Goal: Communication & Community: Answer question/provide support

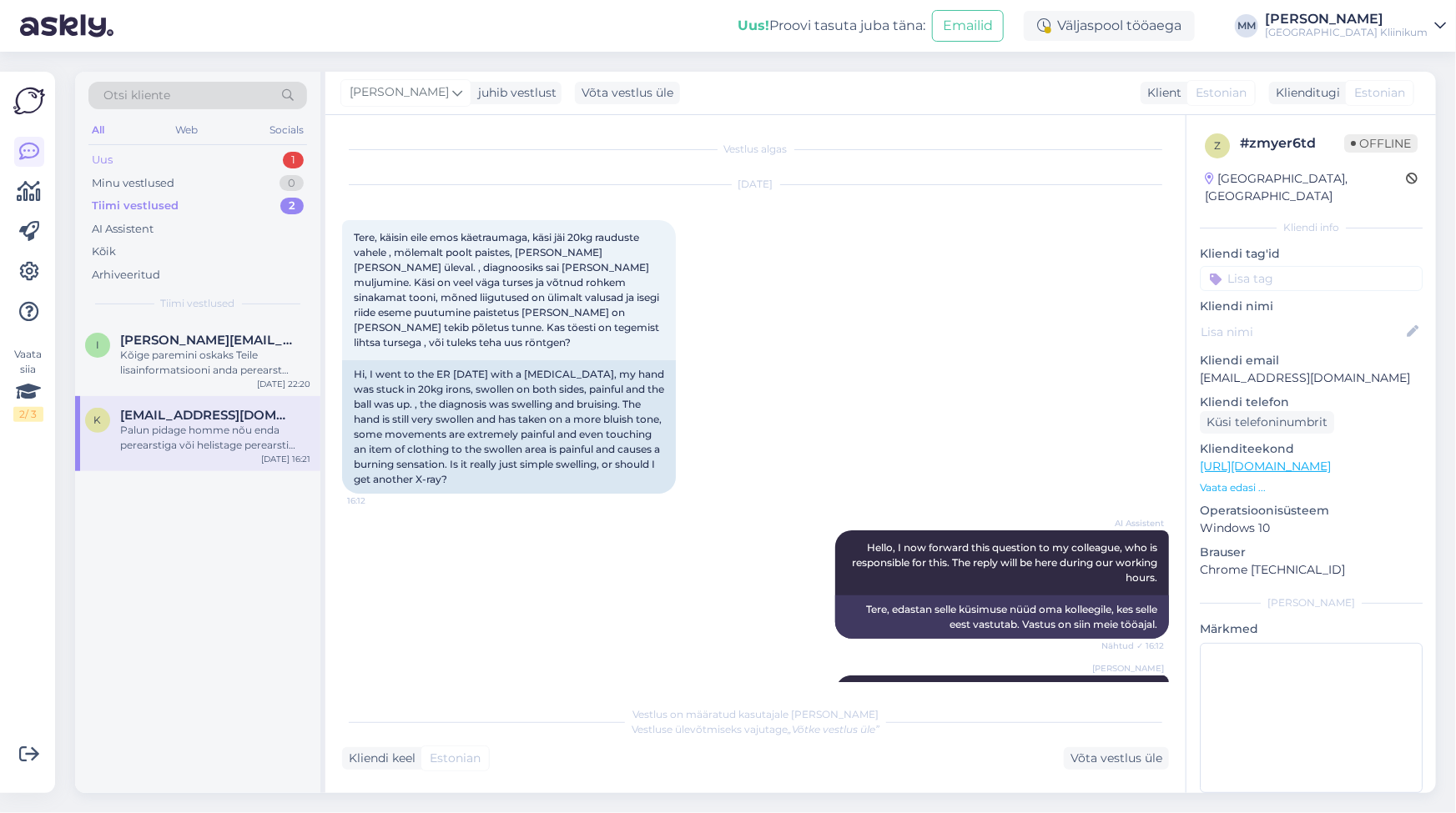
click at [107, 157] on div "Uus" at bounding box center [102, 161] width 21 height 17
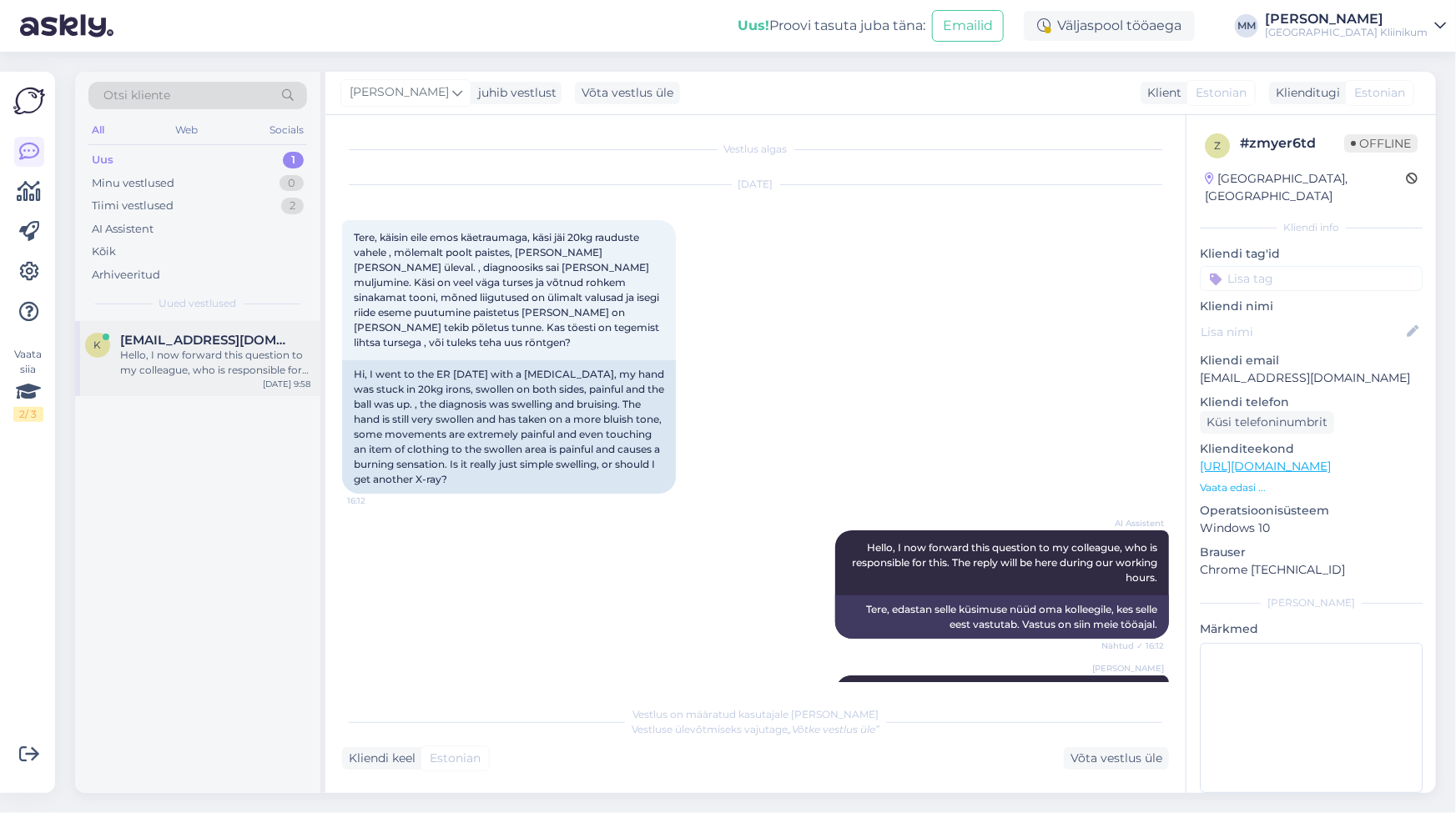
click at [157, 351] on div "Hello, I now forward this question to my colleague, who is responsible for this…" at bounding box center [215, 362] width 190 height 30
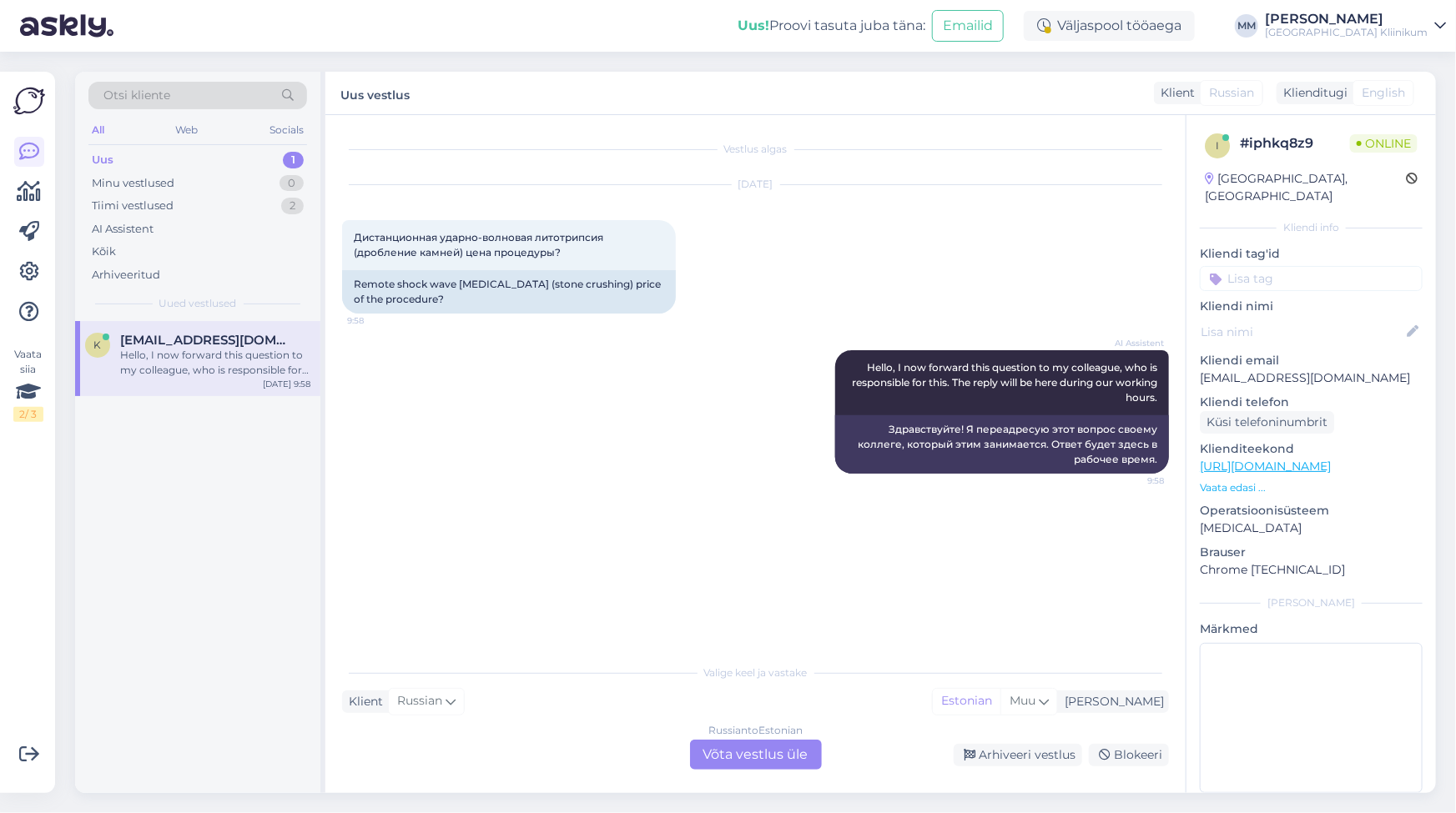
click at [784, 751] on div "Russian to Estonian Võta vestlus üle" at bounding box center [756, 754] width 132 height 30
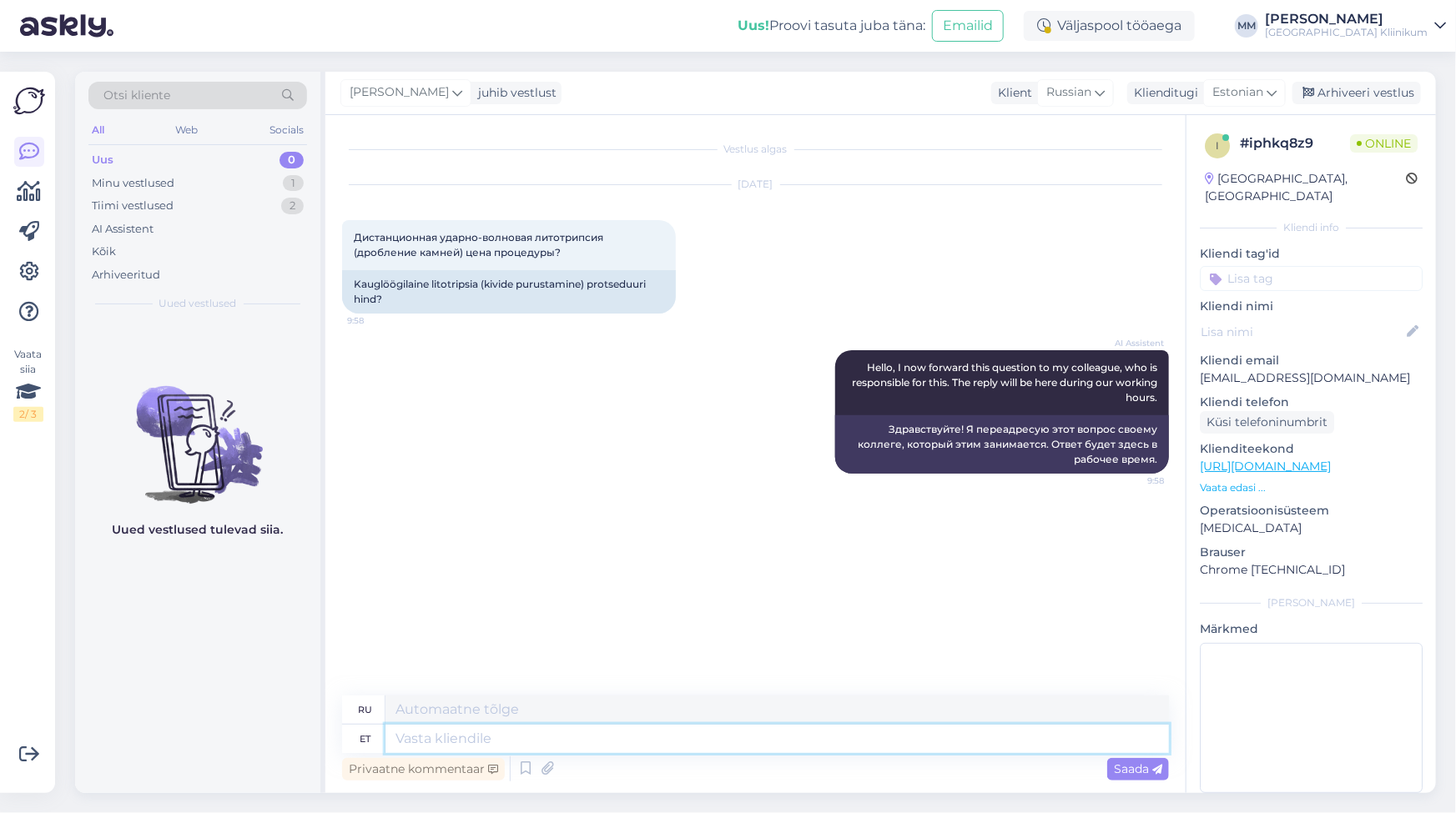
click at [491, 747] on textarea at bounding box center [777, 739] width 783 height 28
type textarea "Siin"
type textarea "Здесь"
type textarea "Siin leiate"
type textarea "Здесь вы найдете"
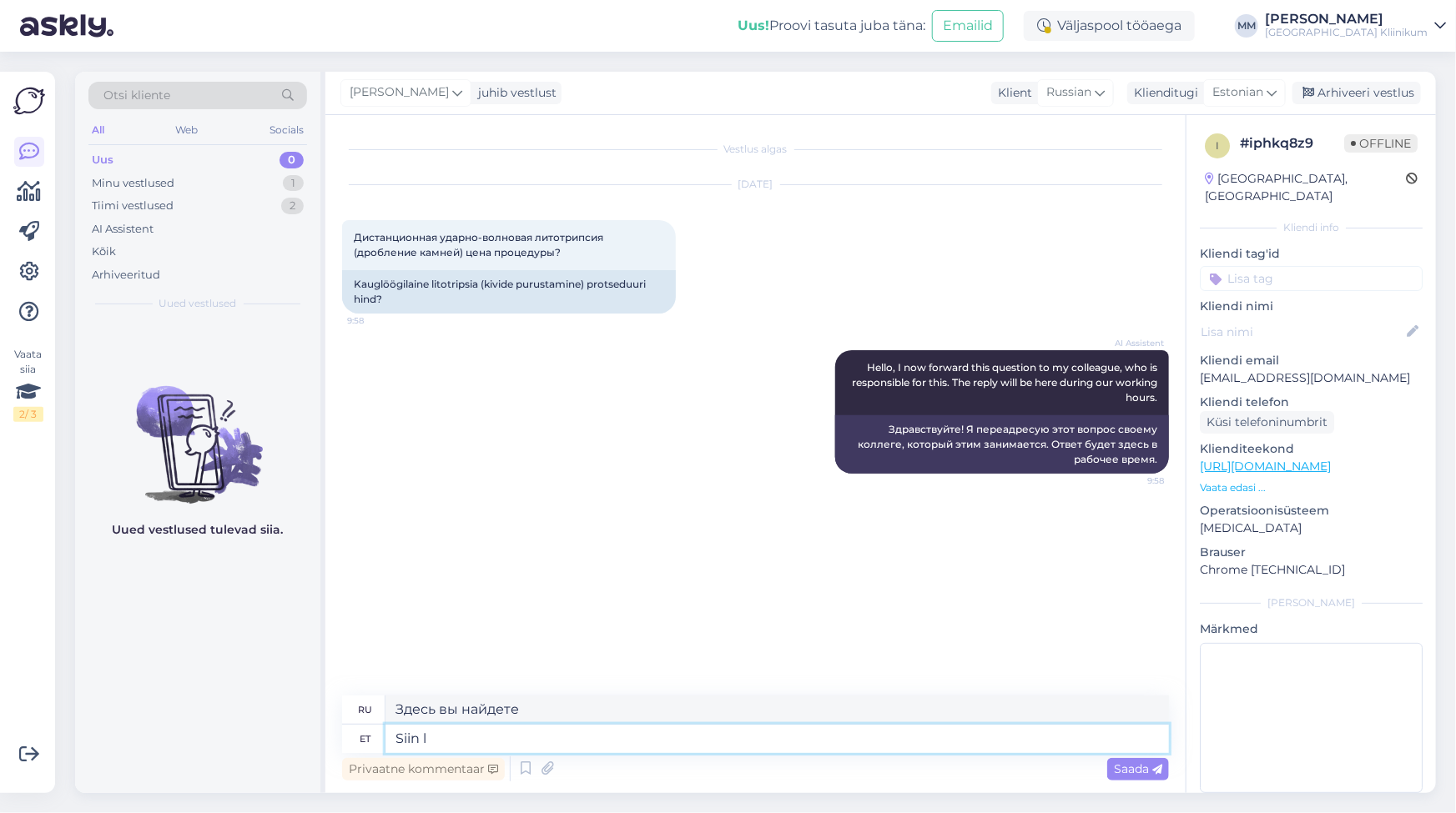
type textarea "Siin"
type textarea "Здесь"
type textarea "Siin on"
type textarea "Вот"
type textarea "Siin on tasuliste t"
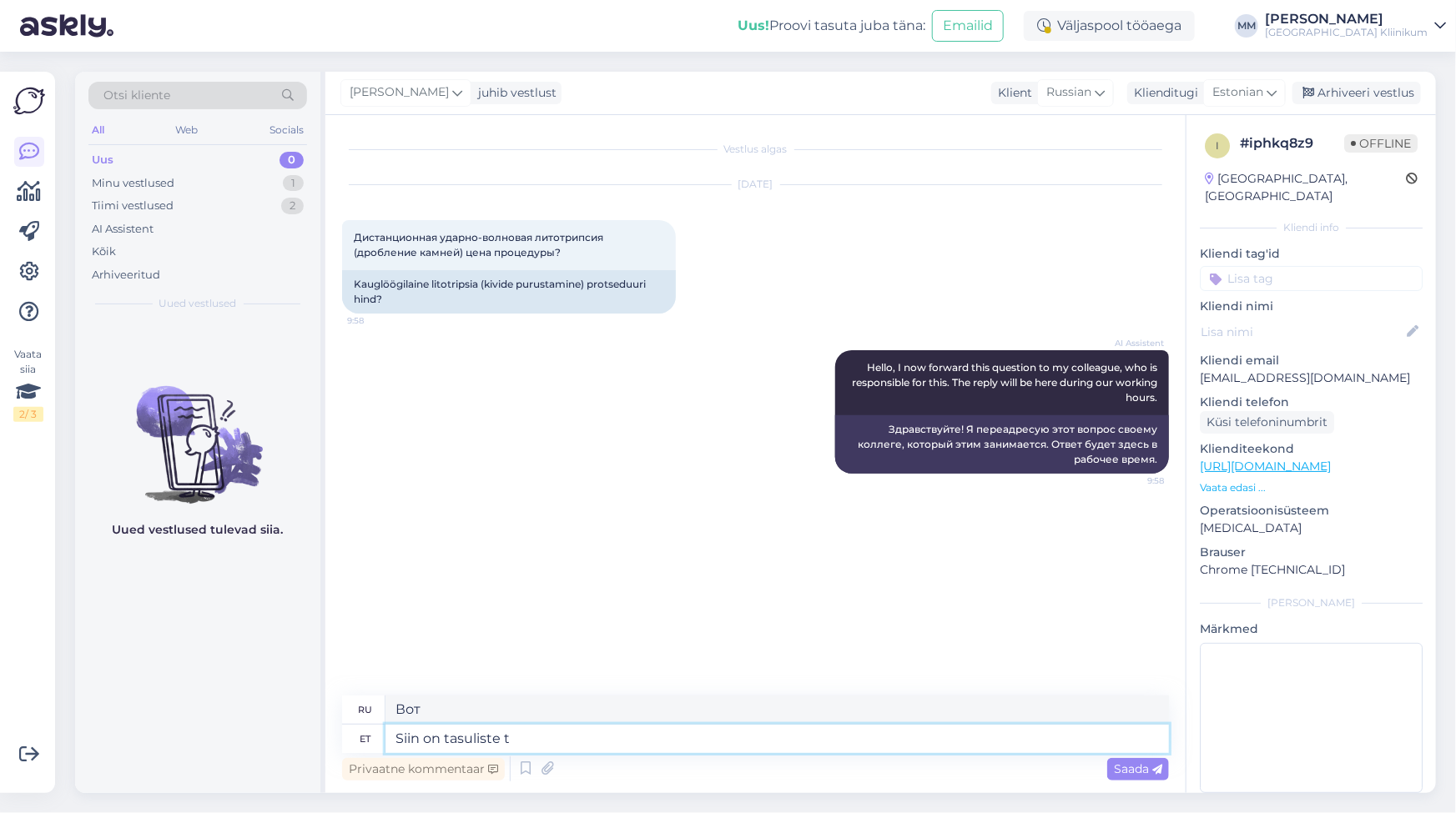
type textarea "Вот платные"
type textarea "Siin on tasuliste teenuste hi"
type textarea "Вот платные услуги"
type textarea "Siin on tasuliste teenuste hinnakiri"
type textarea "Вот прайс-лист на платные услуги"
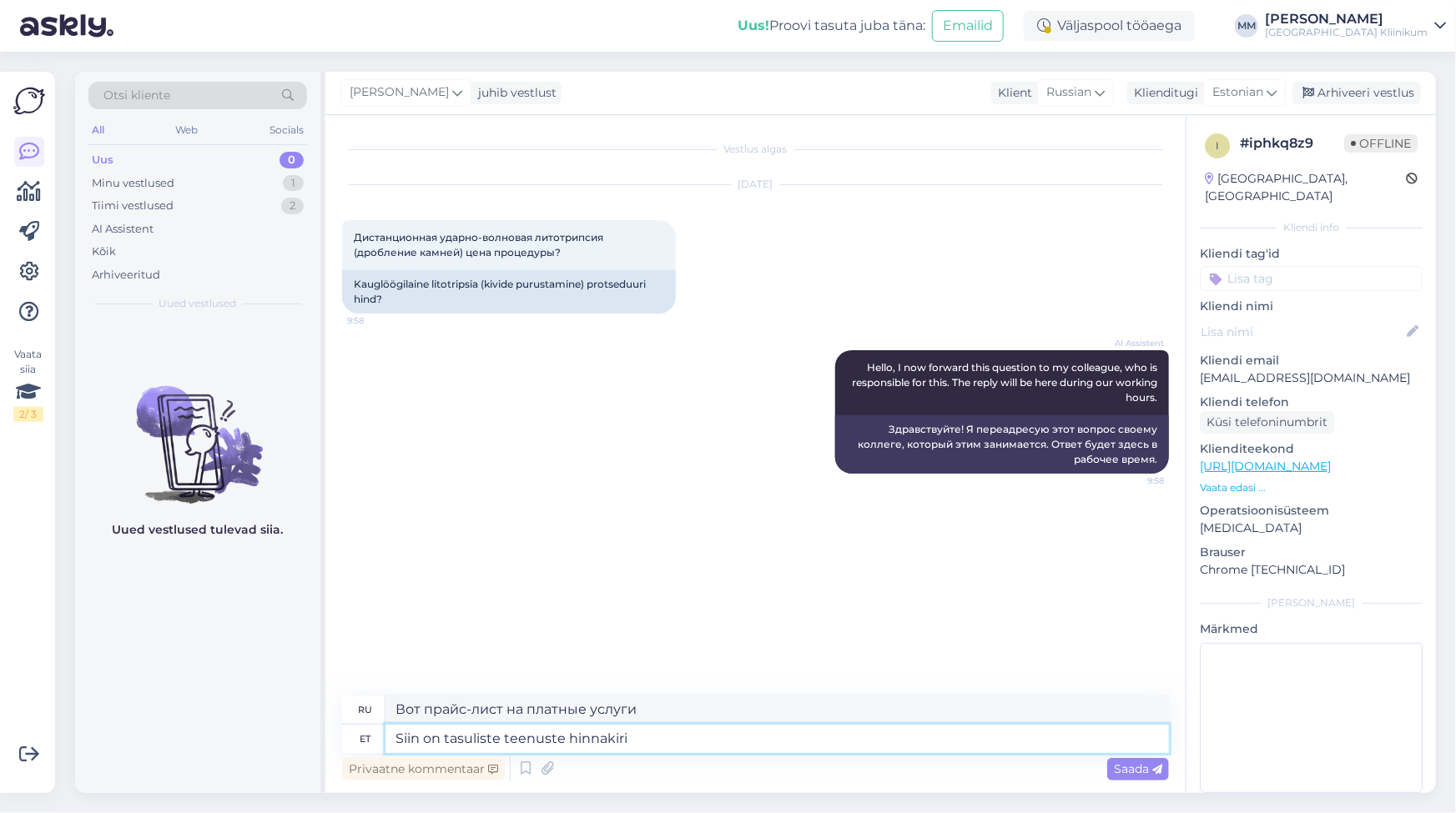
paste textarea "[URL][DOMAIN_NAME]"
type textarea "Siin on tasuliste teenuste hinnakiri [URL][DOMAIN_NAME]"
type textarea "Вот прейскурант платных услуг [URL][DOMAIN_NAME]"
type textarea "Siin on tasuliste teenuste hinnakiri [URL][DOMAIN_NAME]"
click at [1117, 769] on span "Saada" at bounding box center [1138, 769] width 49 height 15
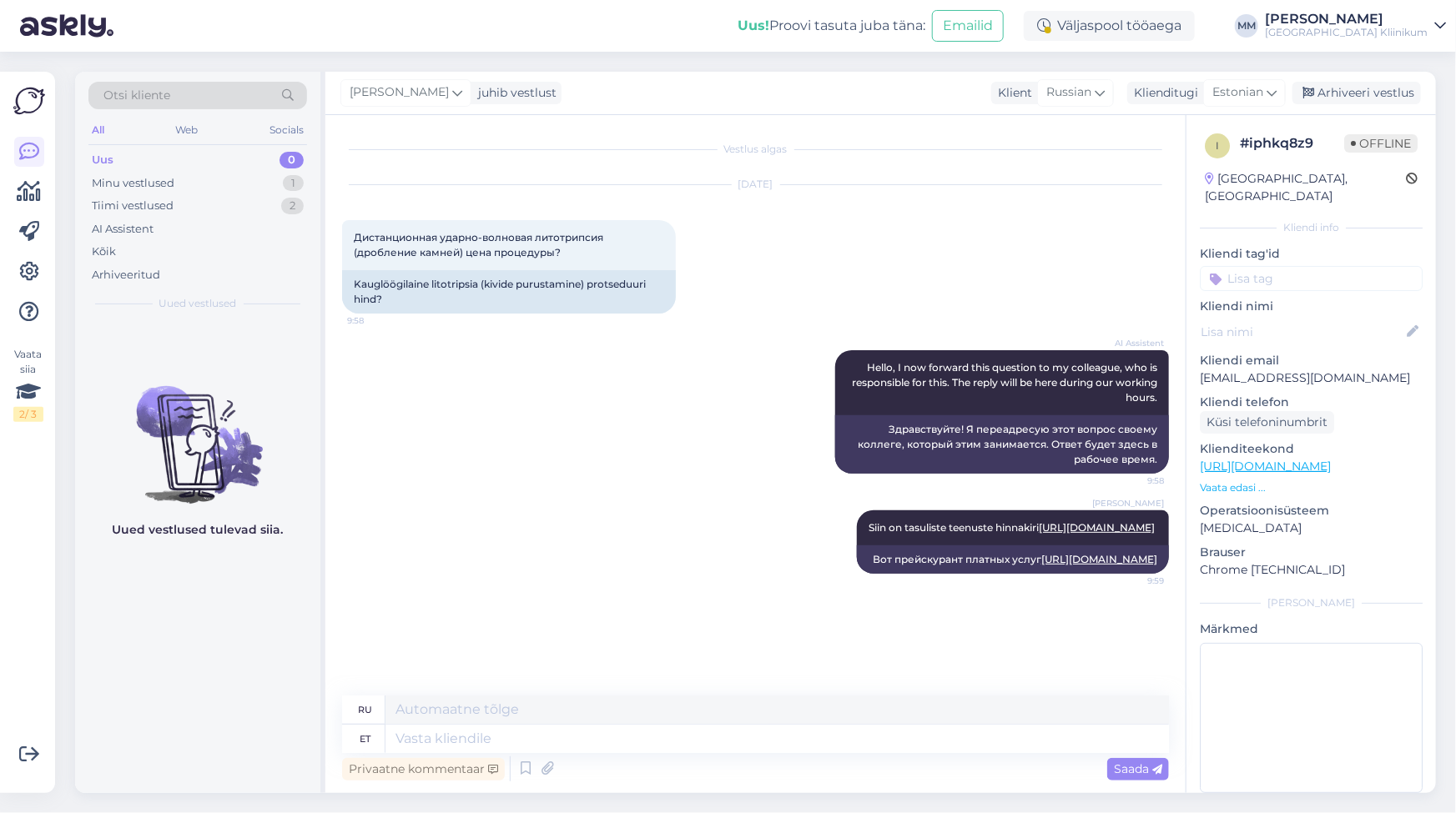
click at [1260, 459] on link "[URL][DOMAIN_NAME]" at bounding box center [1264, 467] width 131 height 15
click at [439, 733] on textarea at bounding box center [777, 739] width 783 height 28
type textarea "Palun"
type textarea "Пожалуйста"
type textarea "Palun kirjutage"
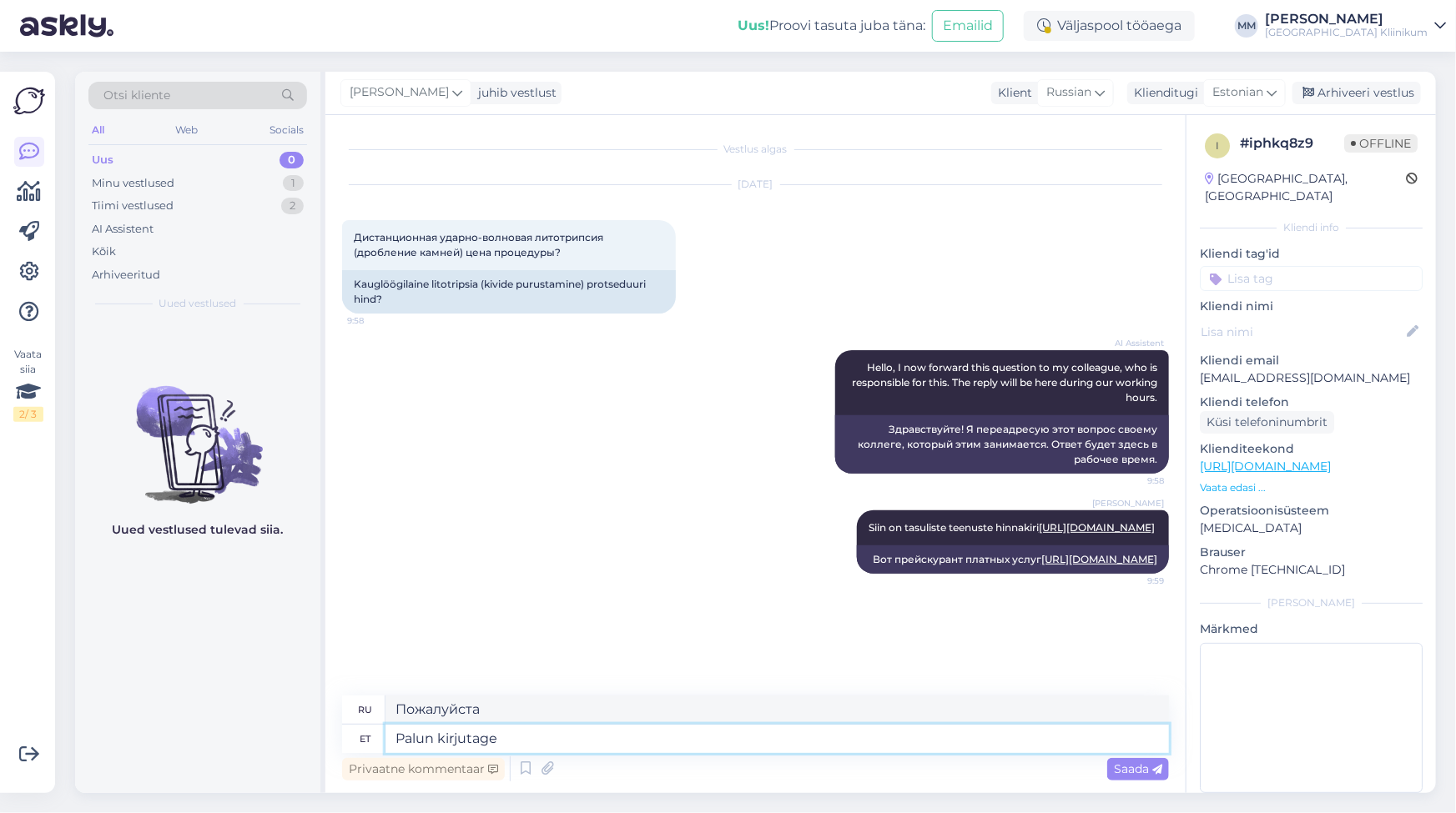
type textarea "Пожалуйста, напишите"
type textarea "Palun kirjutage ning"
type textarea "Пожалуйста, напишите и"
type textarea "Palun kirjutage ning täpsustage ü"
type textarea "Пожалуйста, напишите и уточните."
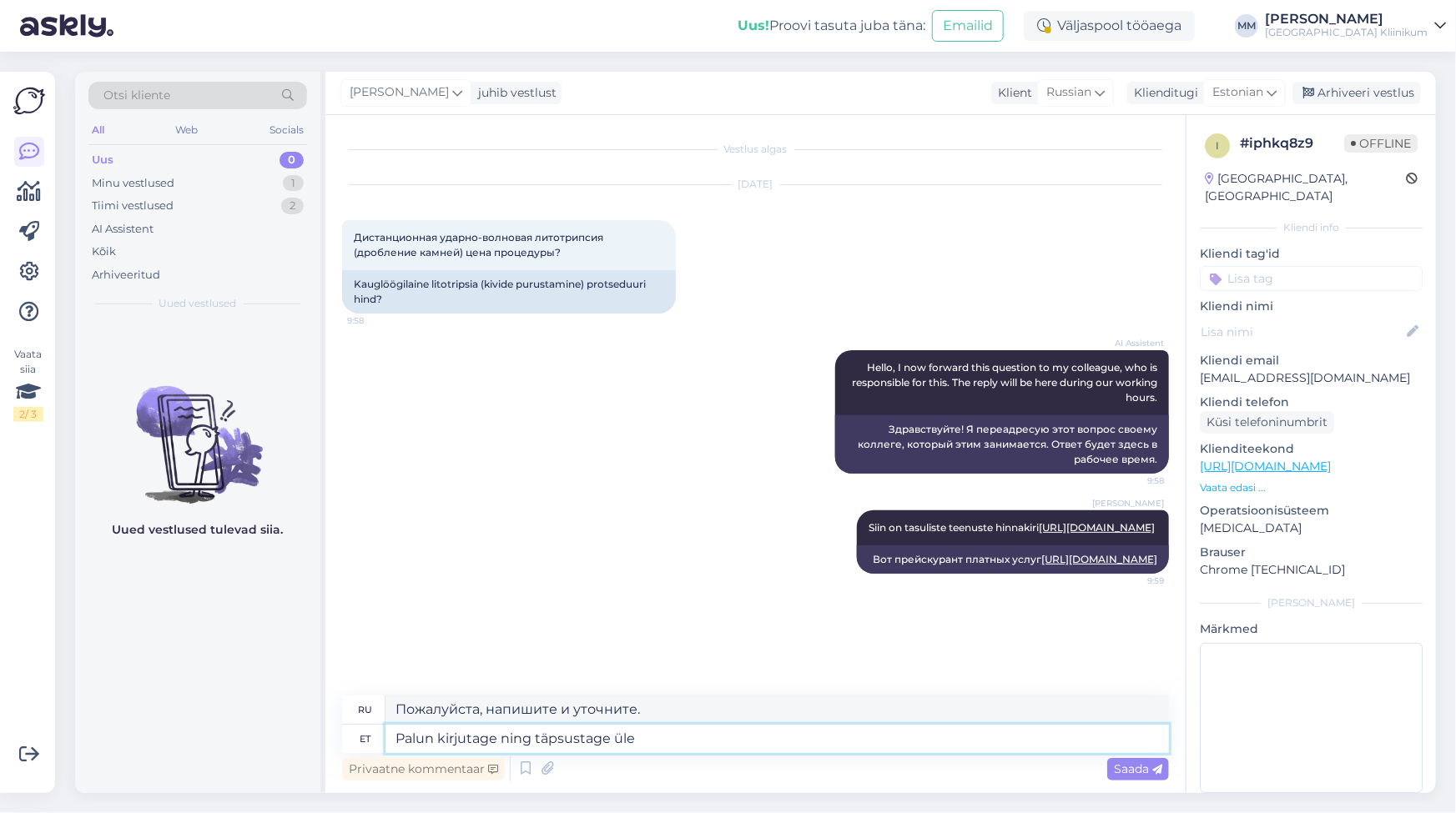
type textarea "Palun kirjutage ning täpsustage üle"
type textarea "Пожалуйста, напишите и поясните."
paste textarea "[EMAIL_ADDRESS][DOMAIN_NAME]"
type textarea "Palun kirjutage ning täpsustage üle [EMAIL_ADDRESS][DOMAIN_NAME]"
type textarea "Пожалуйста, напишите и уточните на [EMAIL_ADDRESS][DOMAIN_NAME]"
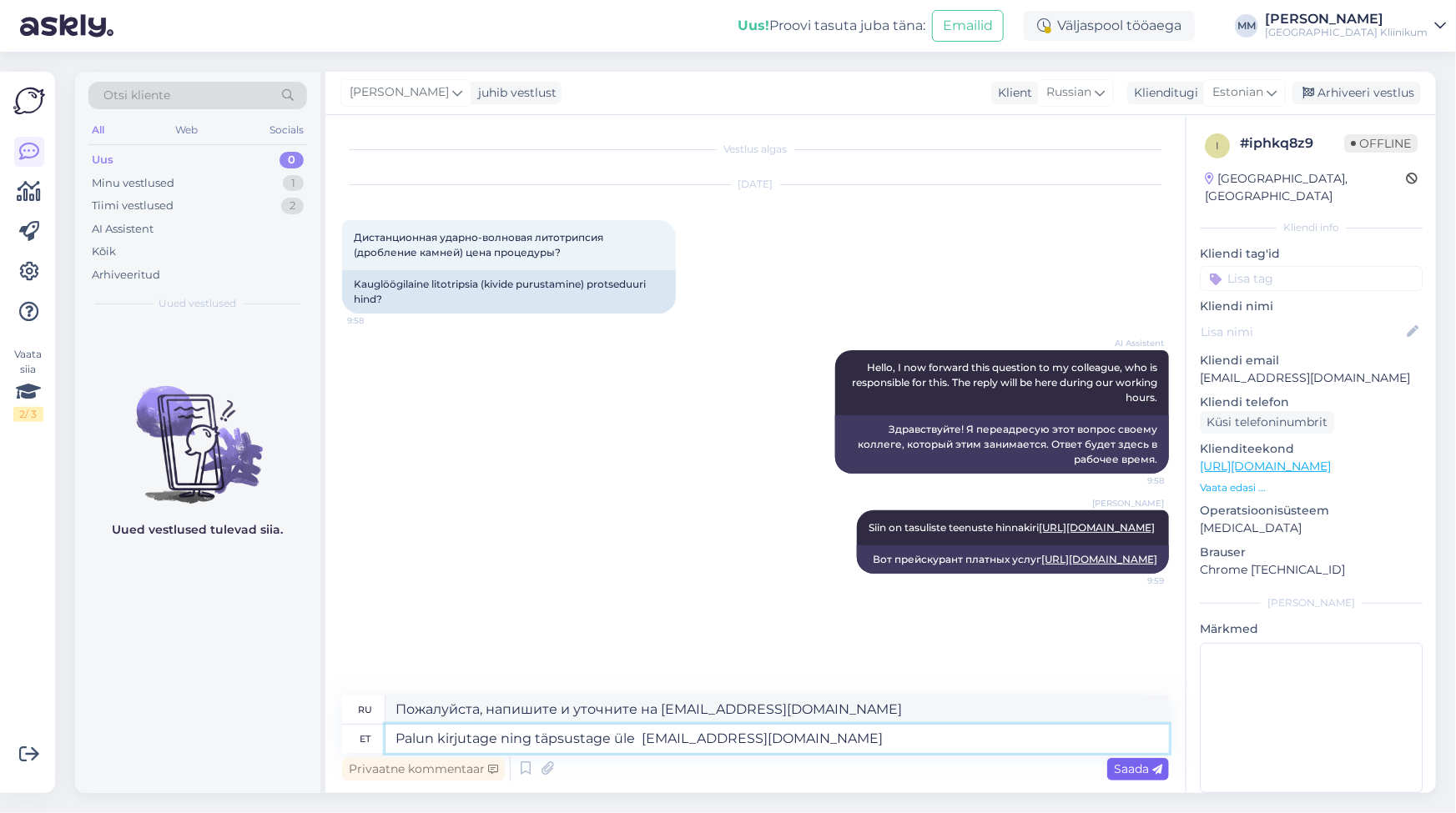
type textarea "Palun kirjutage ning täpsustage üle [EMAIL_ADDRESS][DOMAIN_NAME]"
click at [1122, 766] on span "Saada" at bounding box center [1138, 769] width 49 height 15
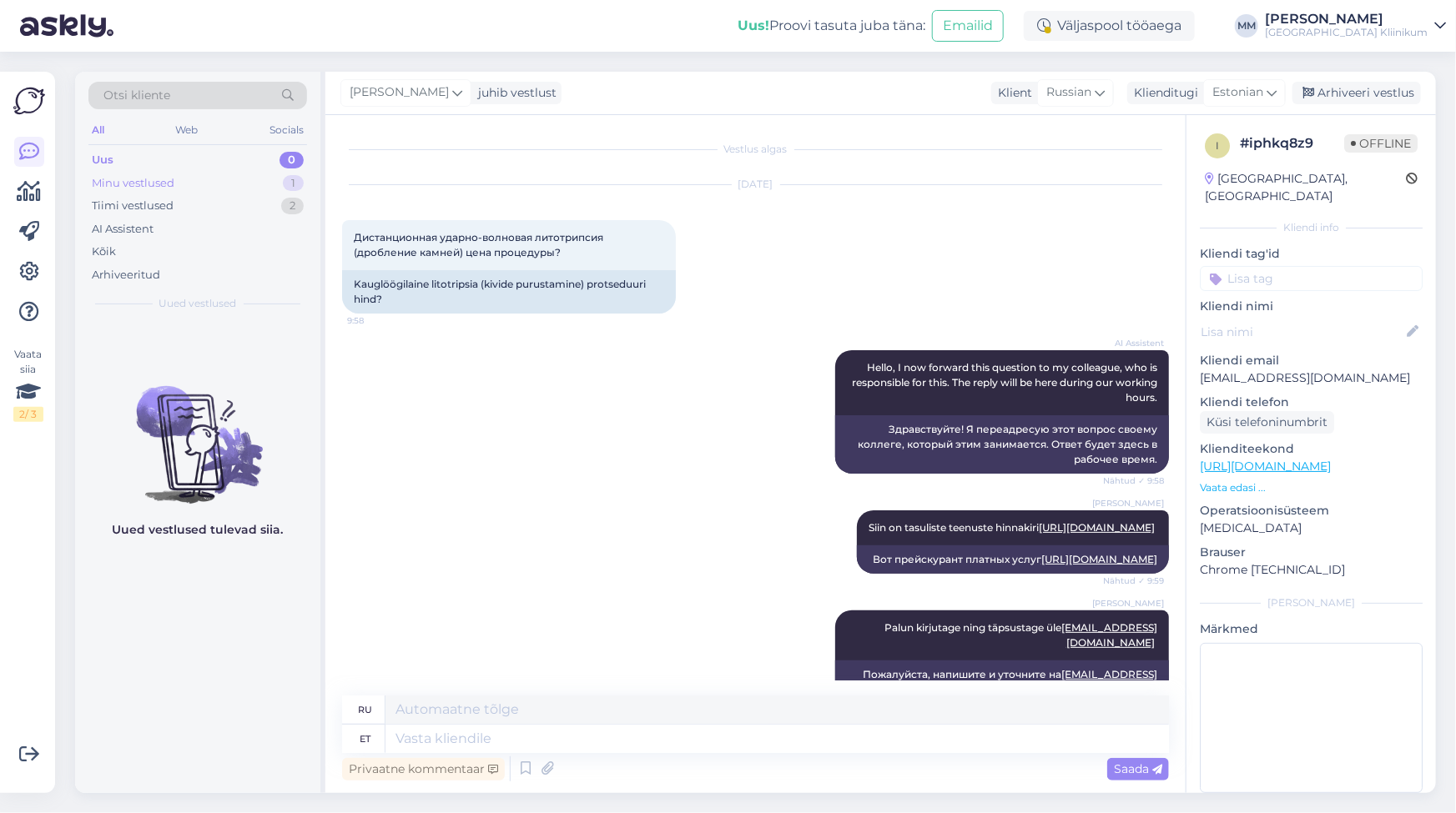
click at [161, 173] on div "Minu vestlused 1" at bounding box center [197, 183] width 219 height 23
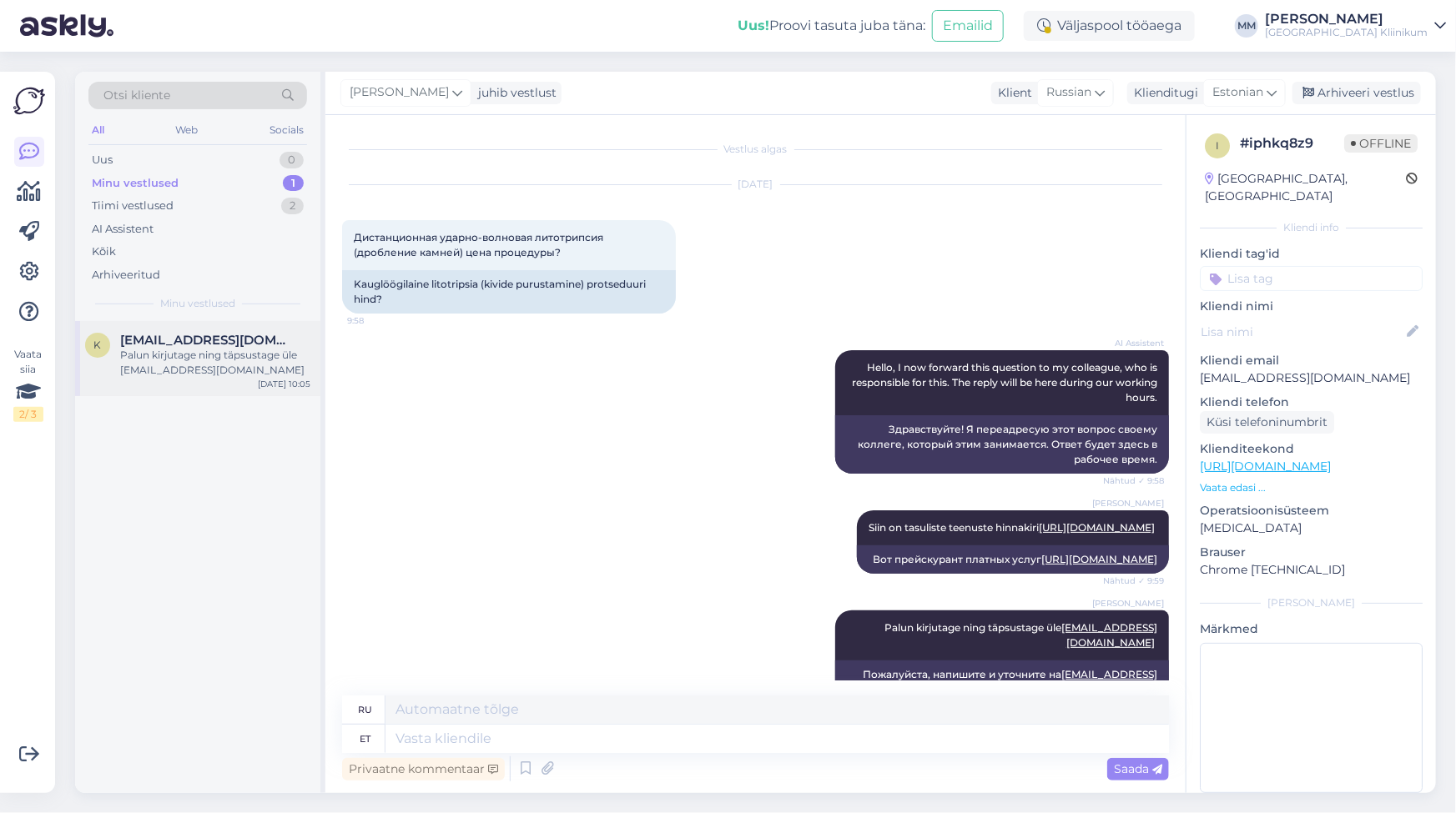
click at [177, 359] on div "Palun kirjutage ning täpsustage üle [EMAIL_ADDRESS][DOMAIN_NAME]" at bounding box center [215, 362] width 190 height 30
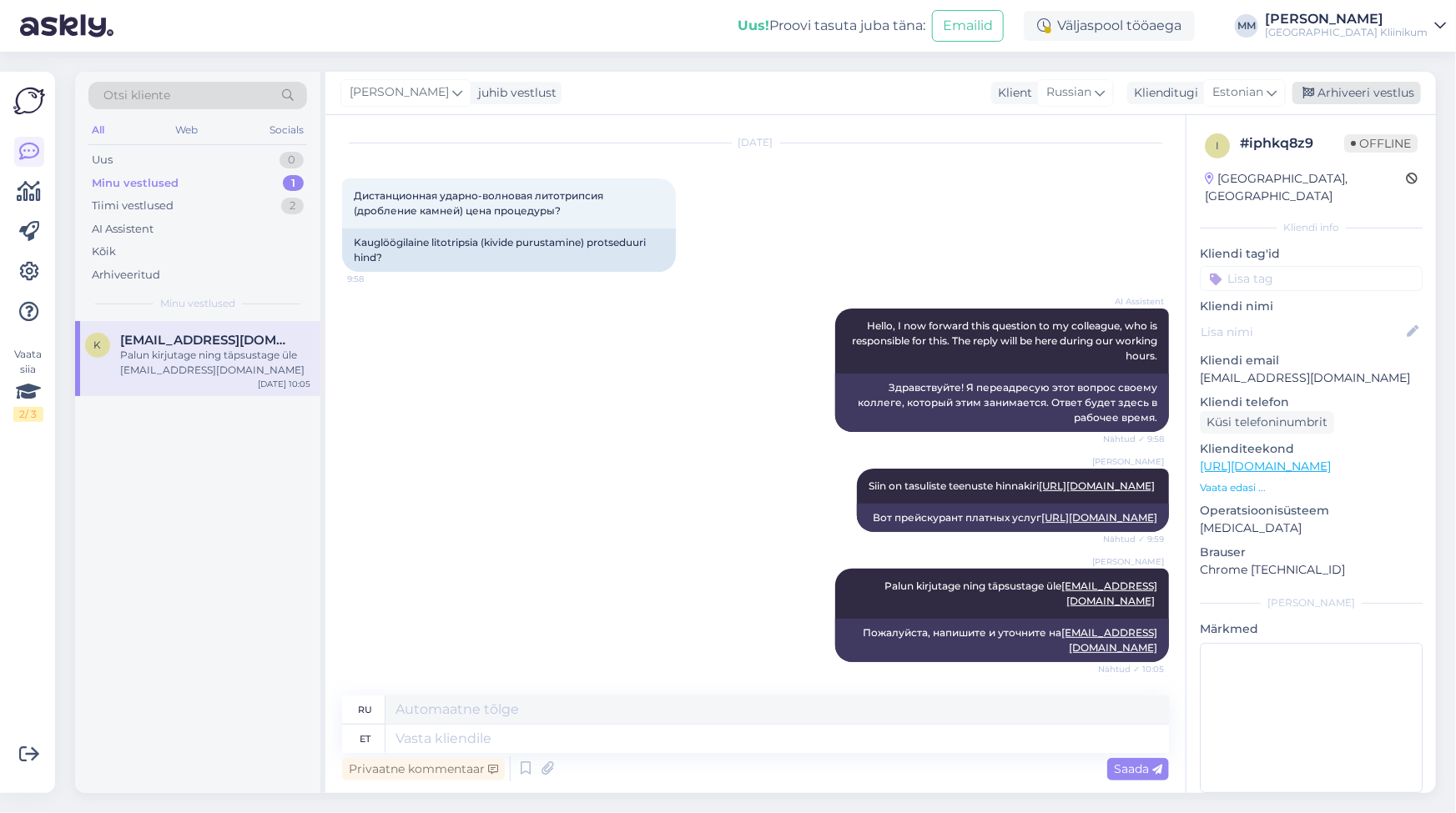
click at [1386, 91] on div "Arhiveeri vestlus" at bounding box center [1356, 93] width 128 height 22
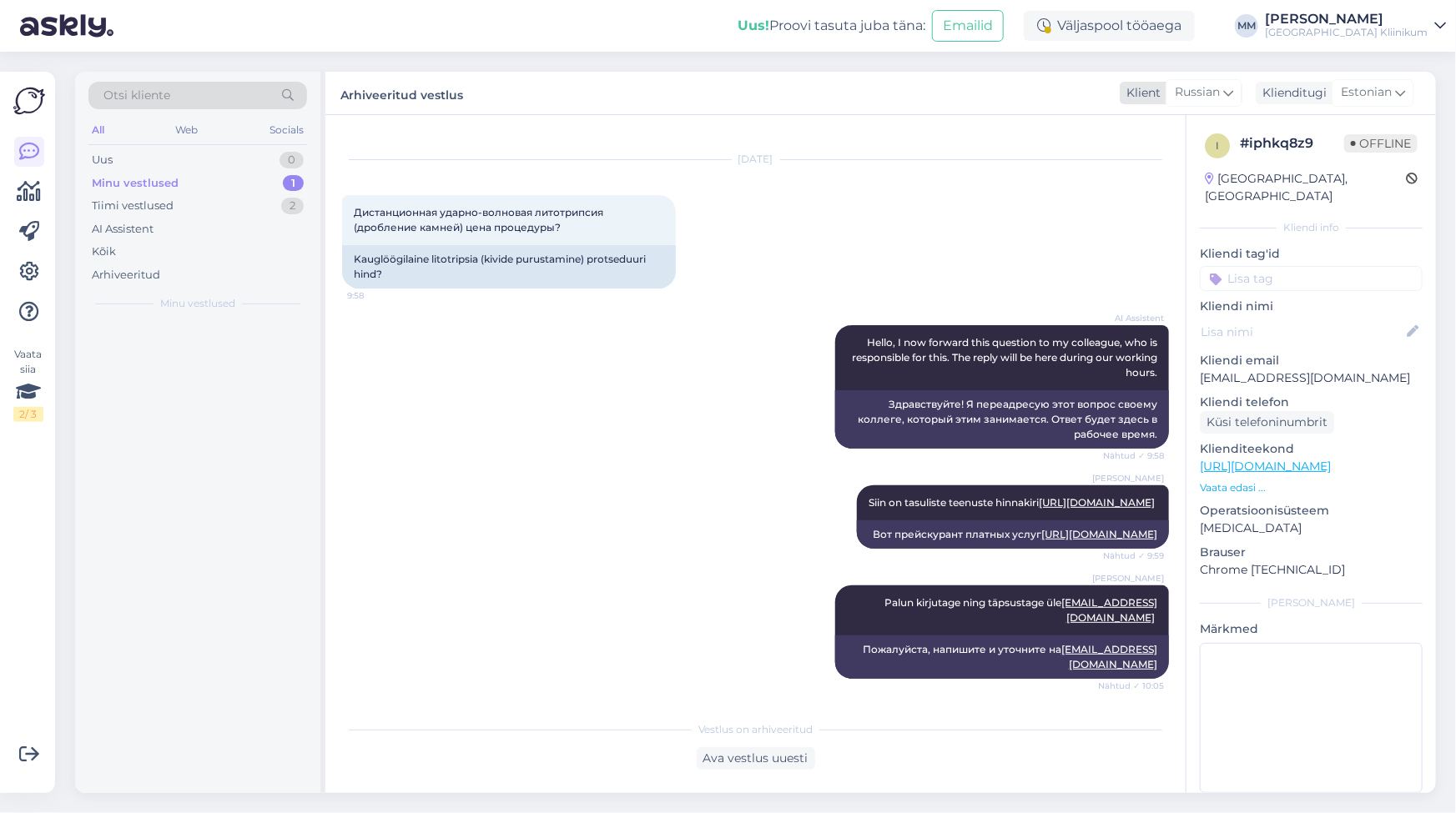
scroll to position [54, 0]
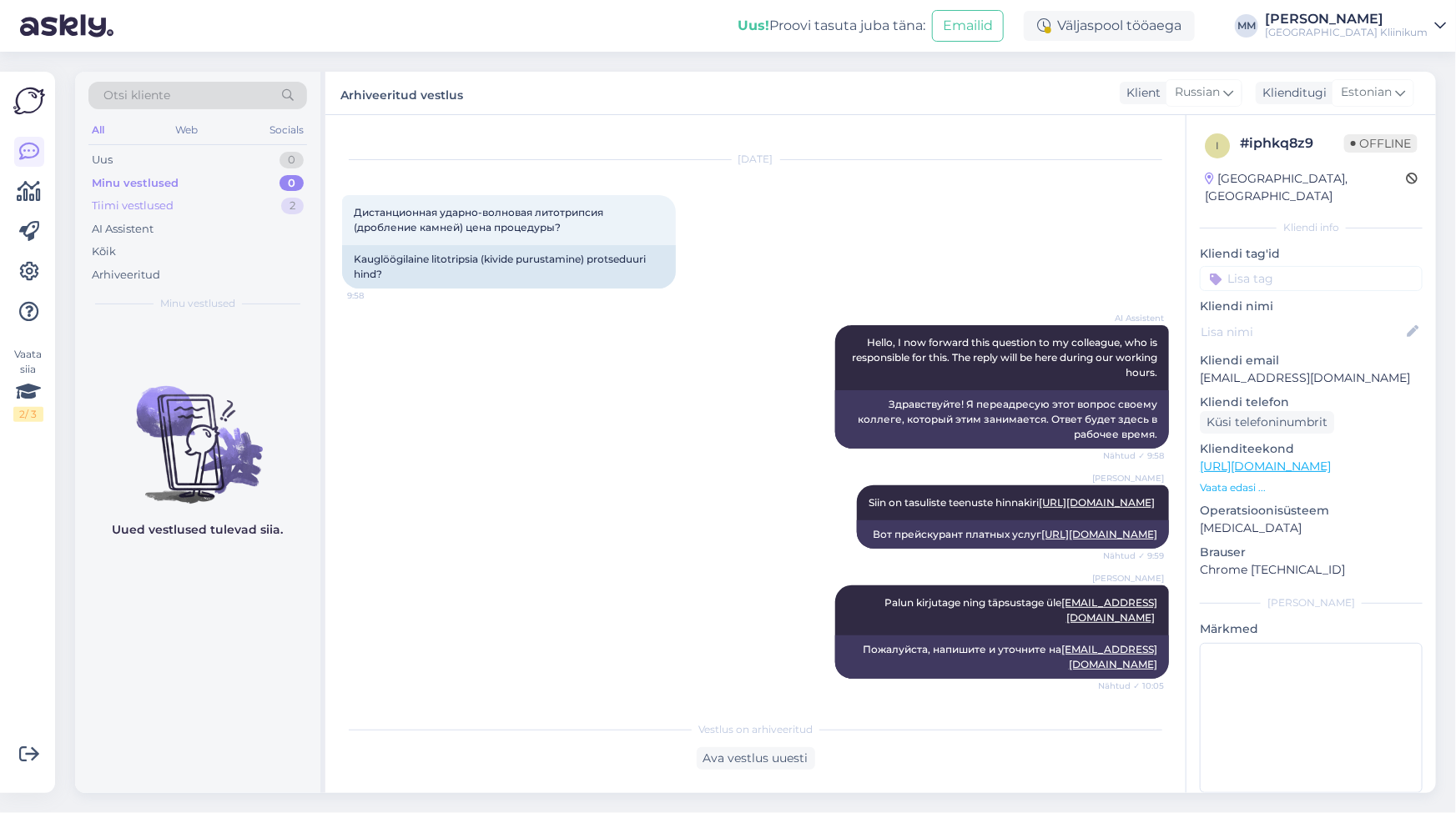
click at [117, 202] on div "Tiimi vestlused" at bounding box center [133, 206] width 82 height 17
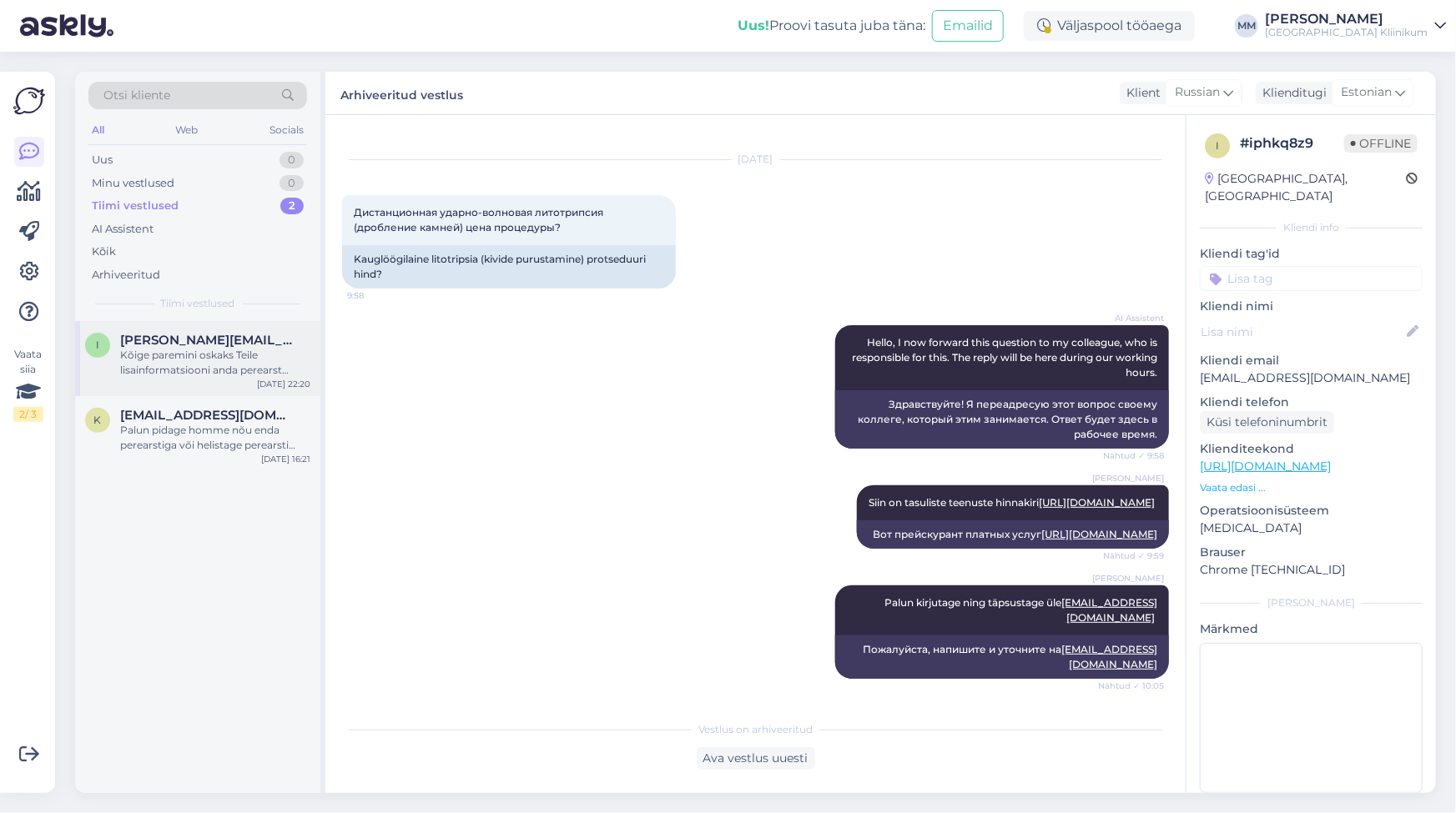
click at [144, 345] on span "[PERSON_NAME][EMAIL_ADDRESS][PERSON_NAME][DOMAIN_NAME]" at bounding box center [206, 340] width 174 height 15
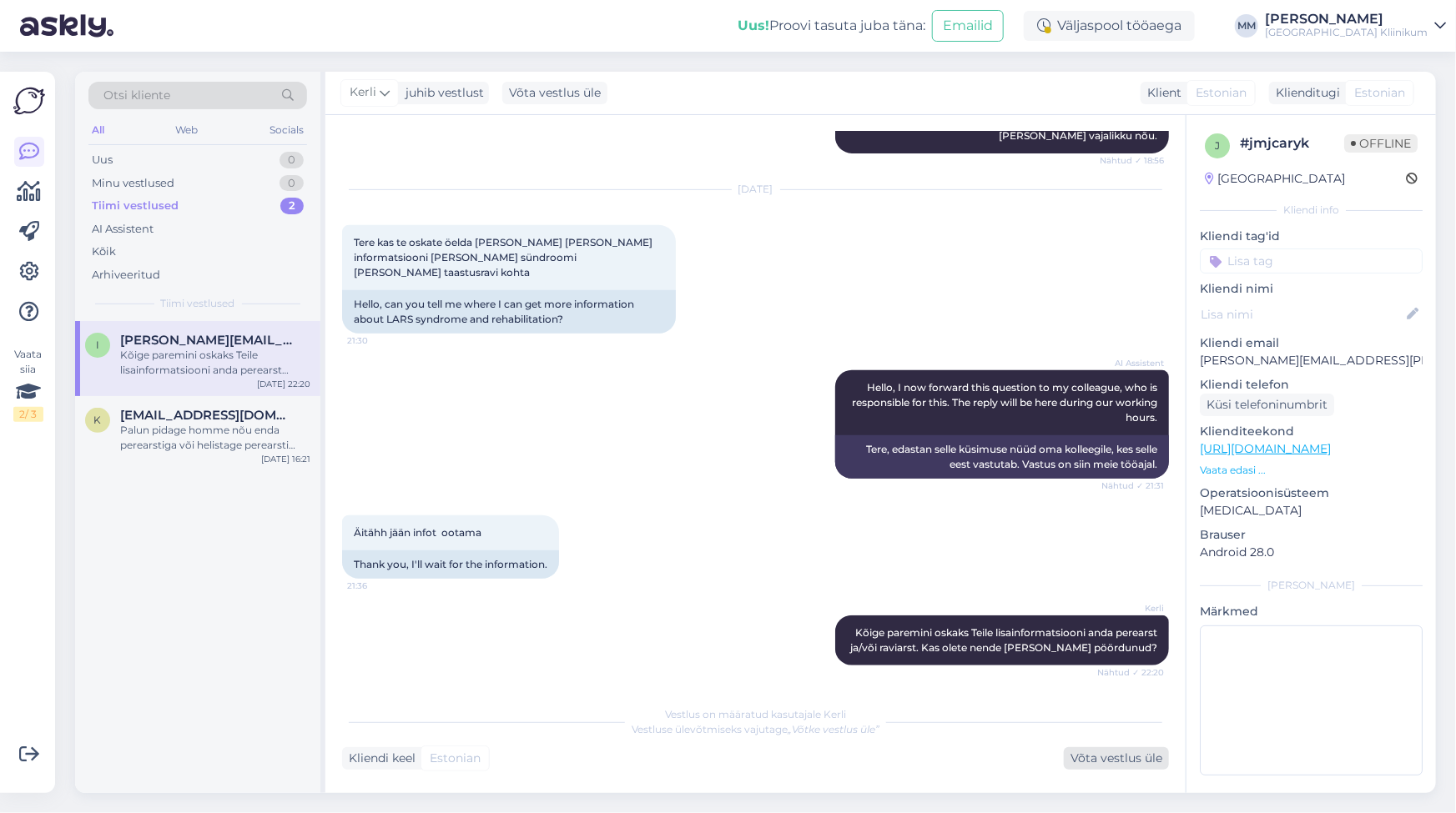
click at [1121, 763] on div "Võta vestlus üle" at bounding box center [1116, 758] width 105 height 22
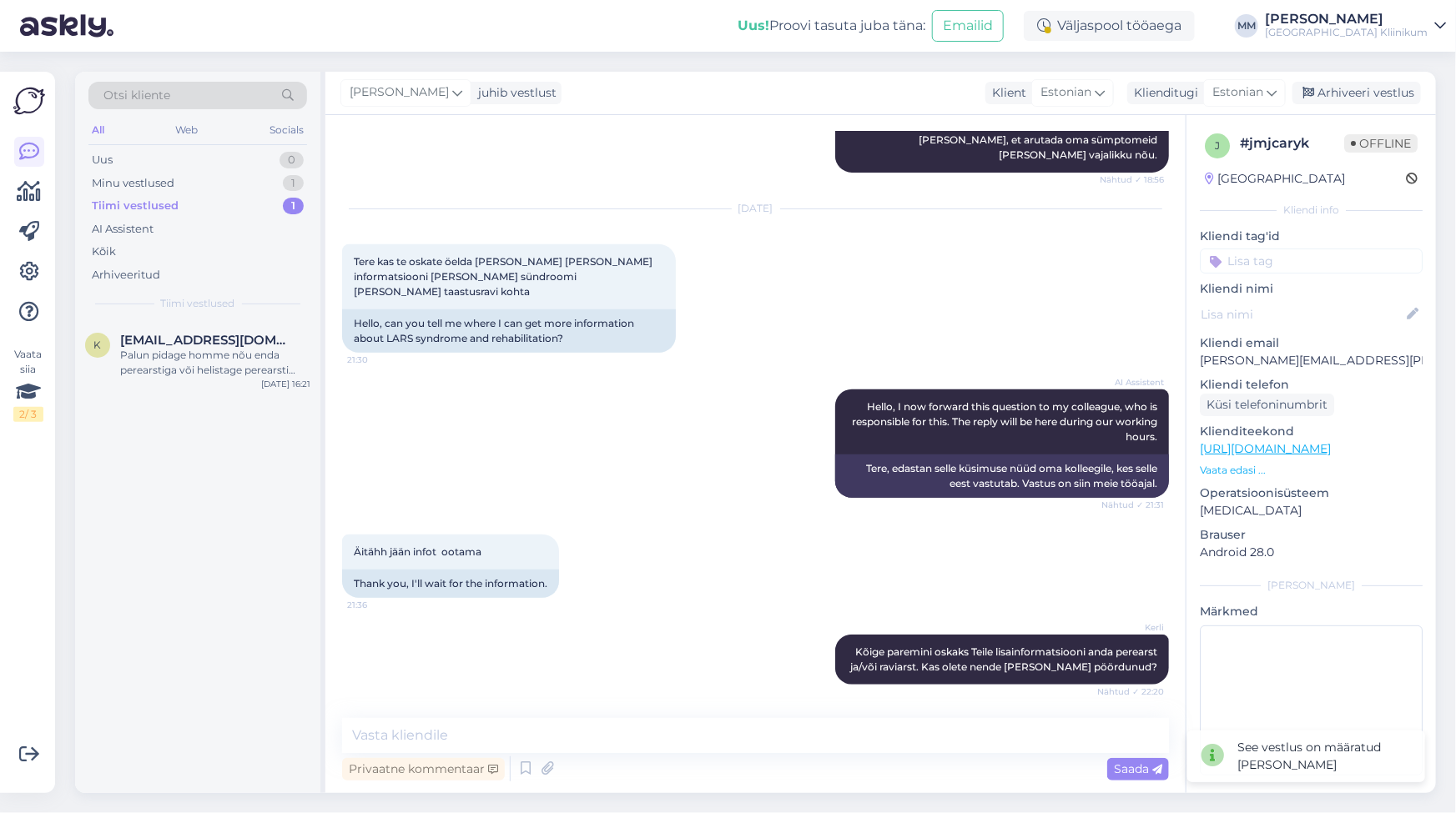
scroll to position [347, 0]
click at [1344, 96] on div "Arhiveeri vestlus" at bounding box center [1356, 93] width 128 height 22
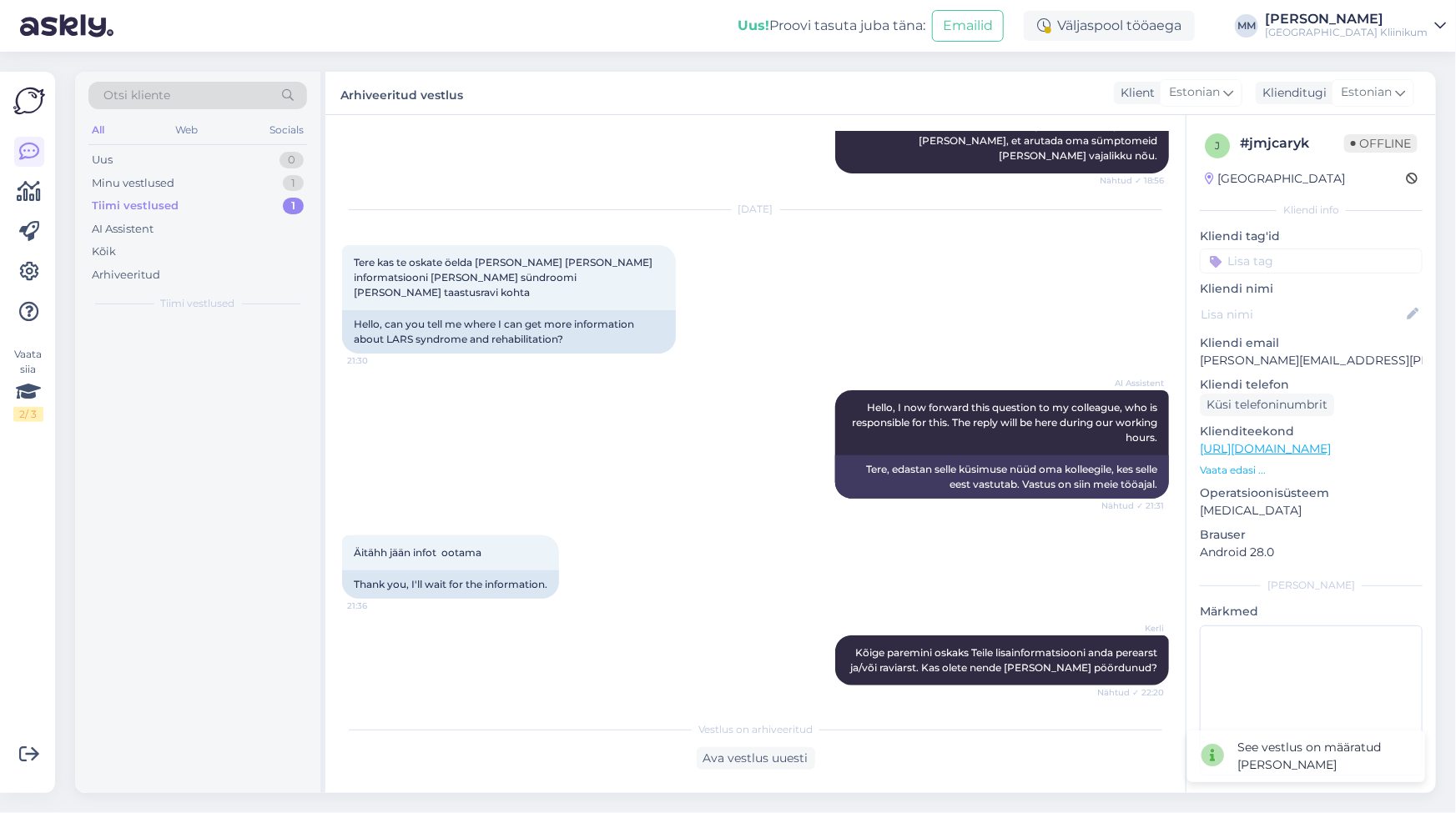
scroll to position [353, 0]
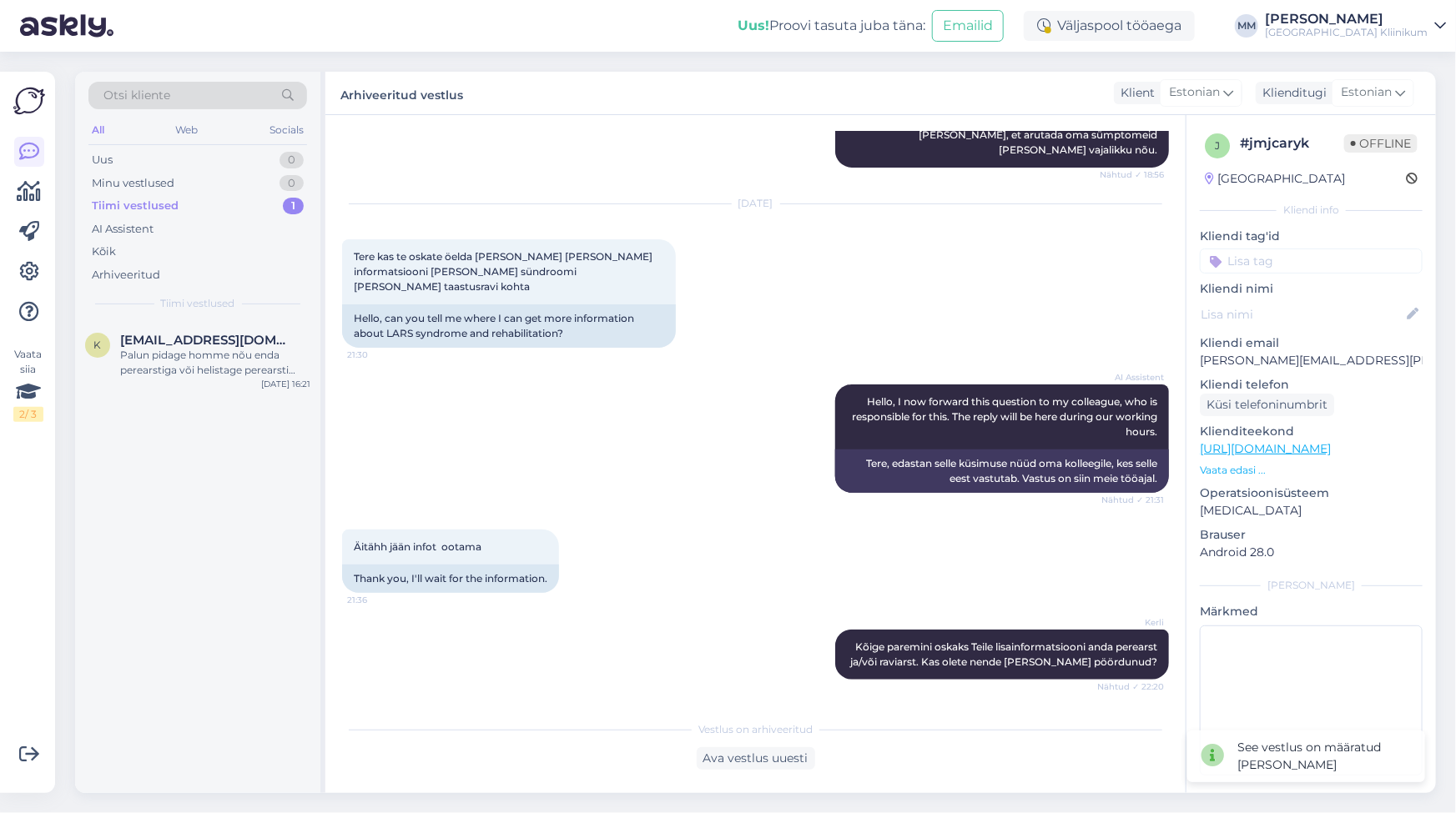
click at [151, 203] on div "Tiimi vestlused" at bounding box center [134, 206] width 86 height 17
click at [208, 351] on div "Palun pidage homme nõu enda perearstiga või helistage perearsti nõuandeliinile …" at bounding box center [215, 362] width 190 height 30
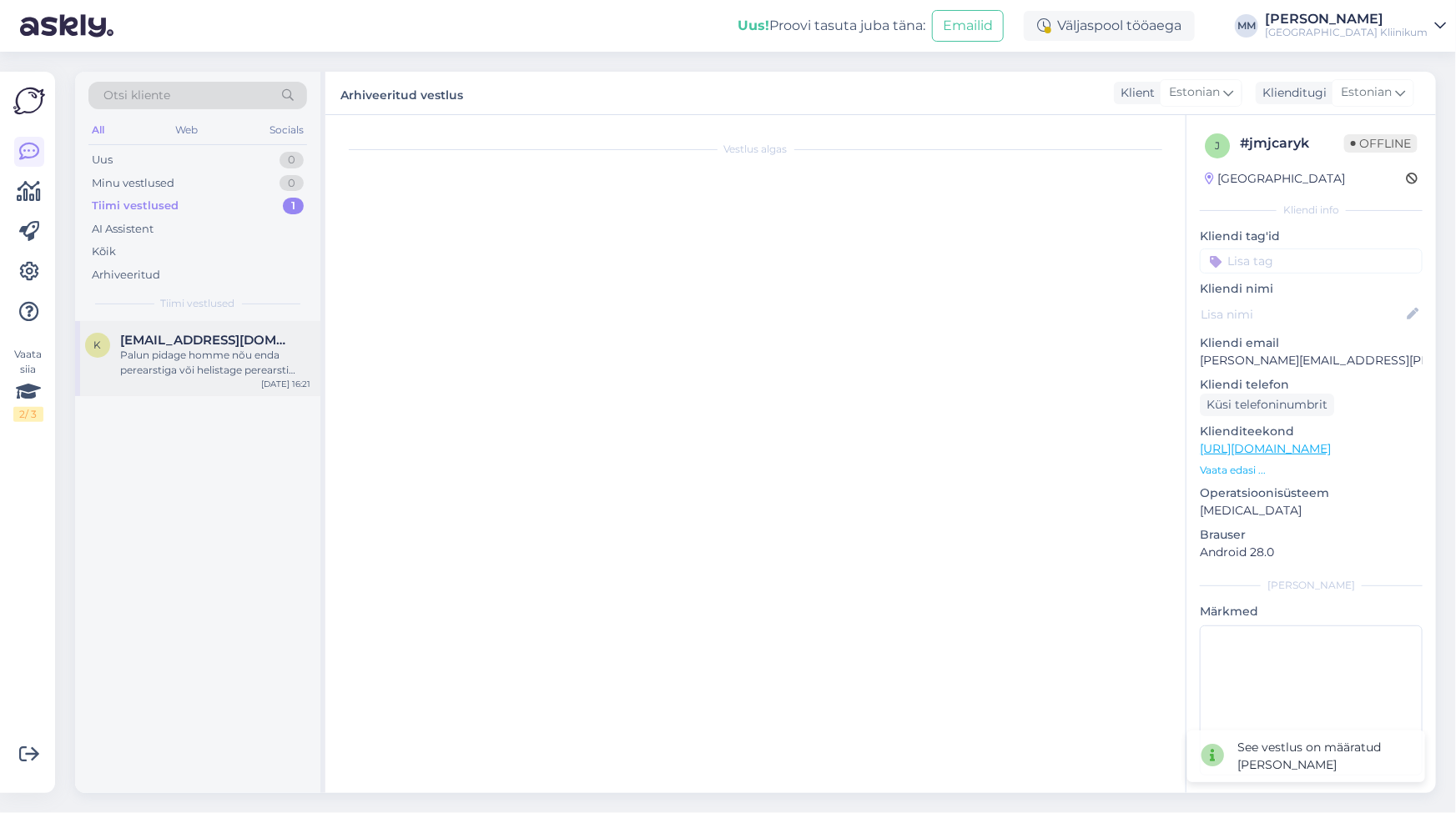
scroll to position [279, 0]
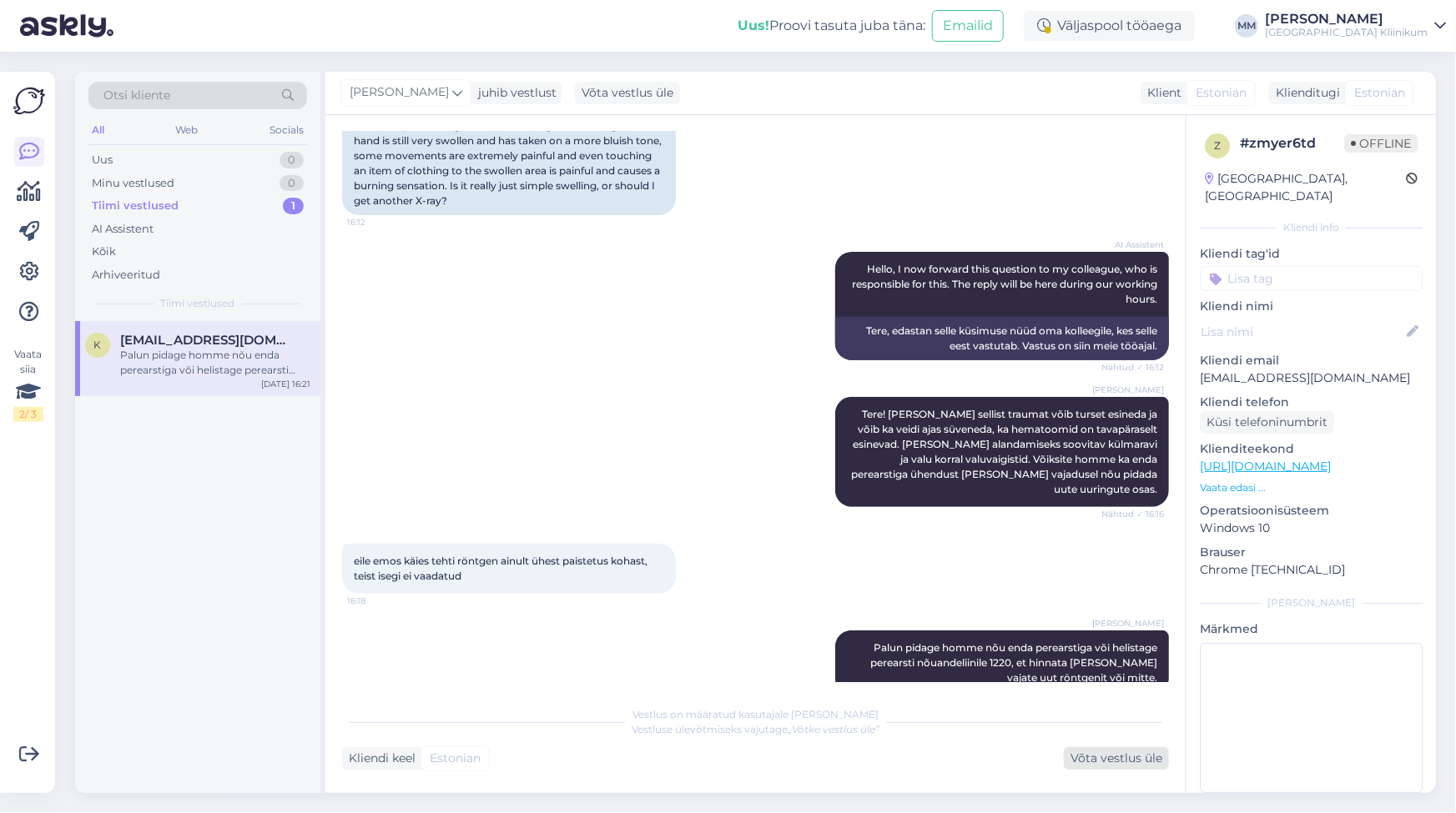
click at [1135, 757] on div "Võta vestlus üle" at bounding box center [1116, 758] width 105 height 22
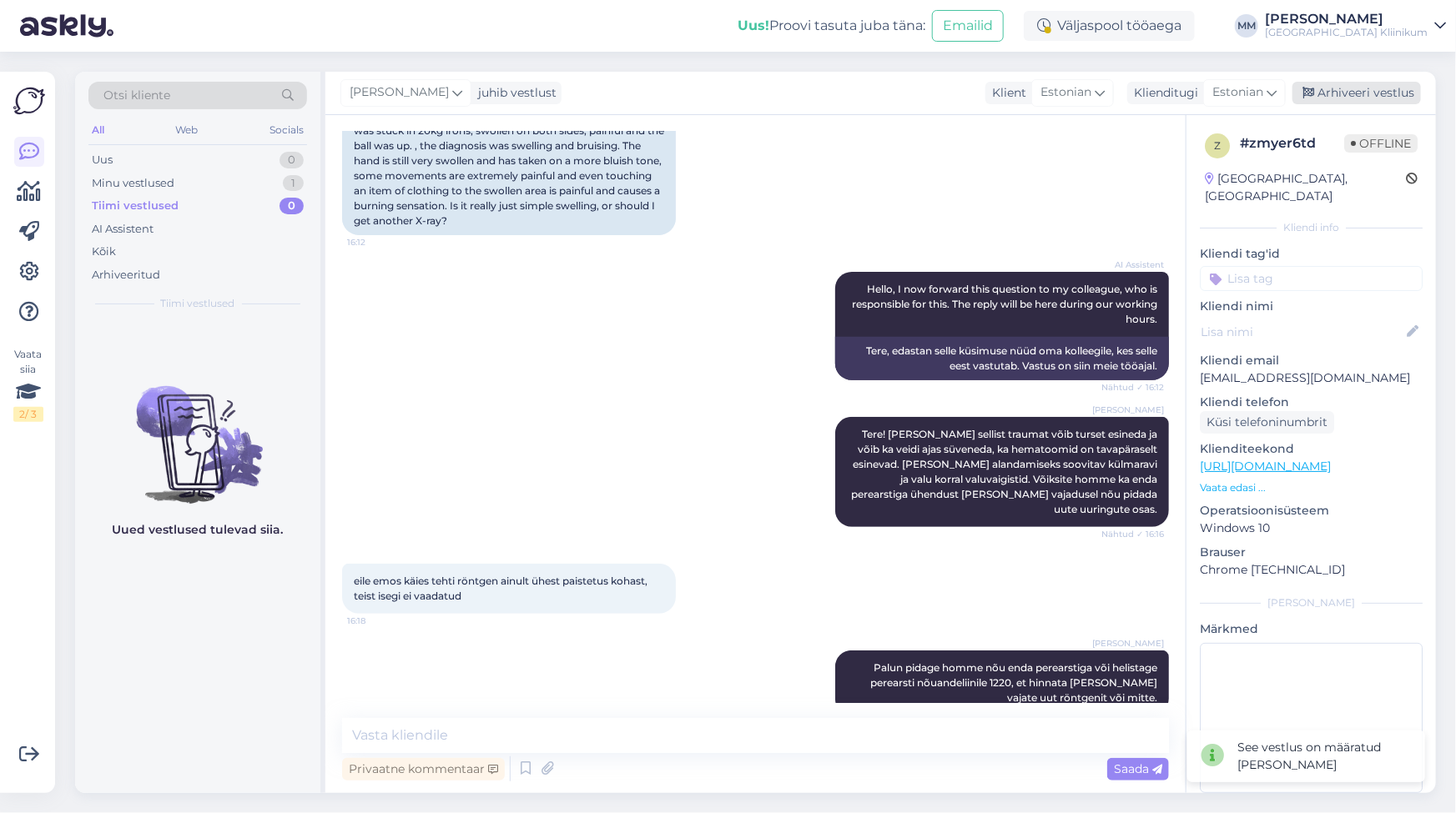
click at [1332, 94] on div "Arhiveeri vestlus" at bounding box center [1356, 93] width 128 height 22
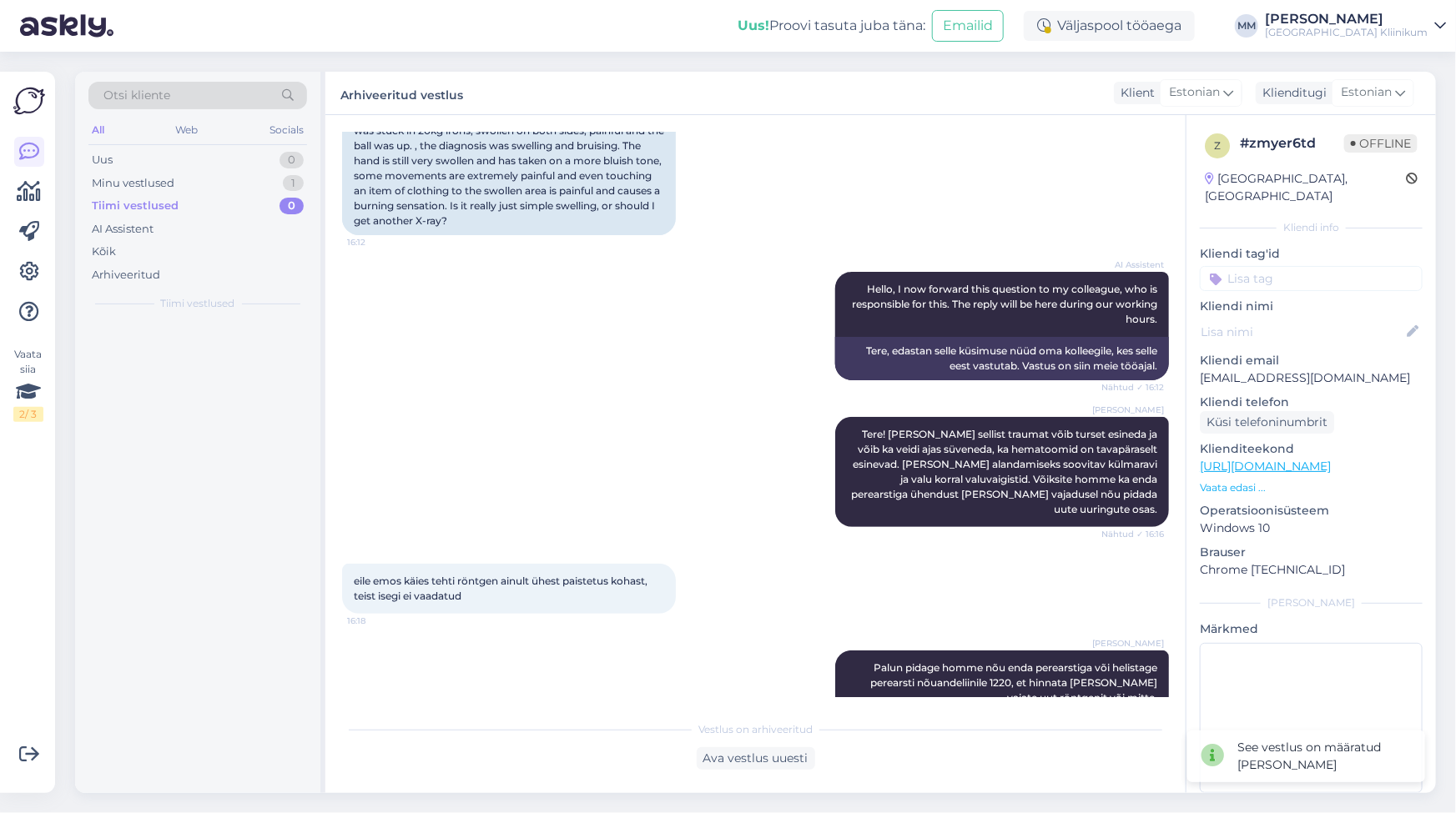
scroll to position [264, 0]
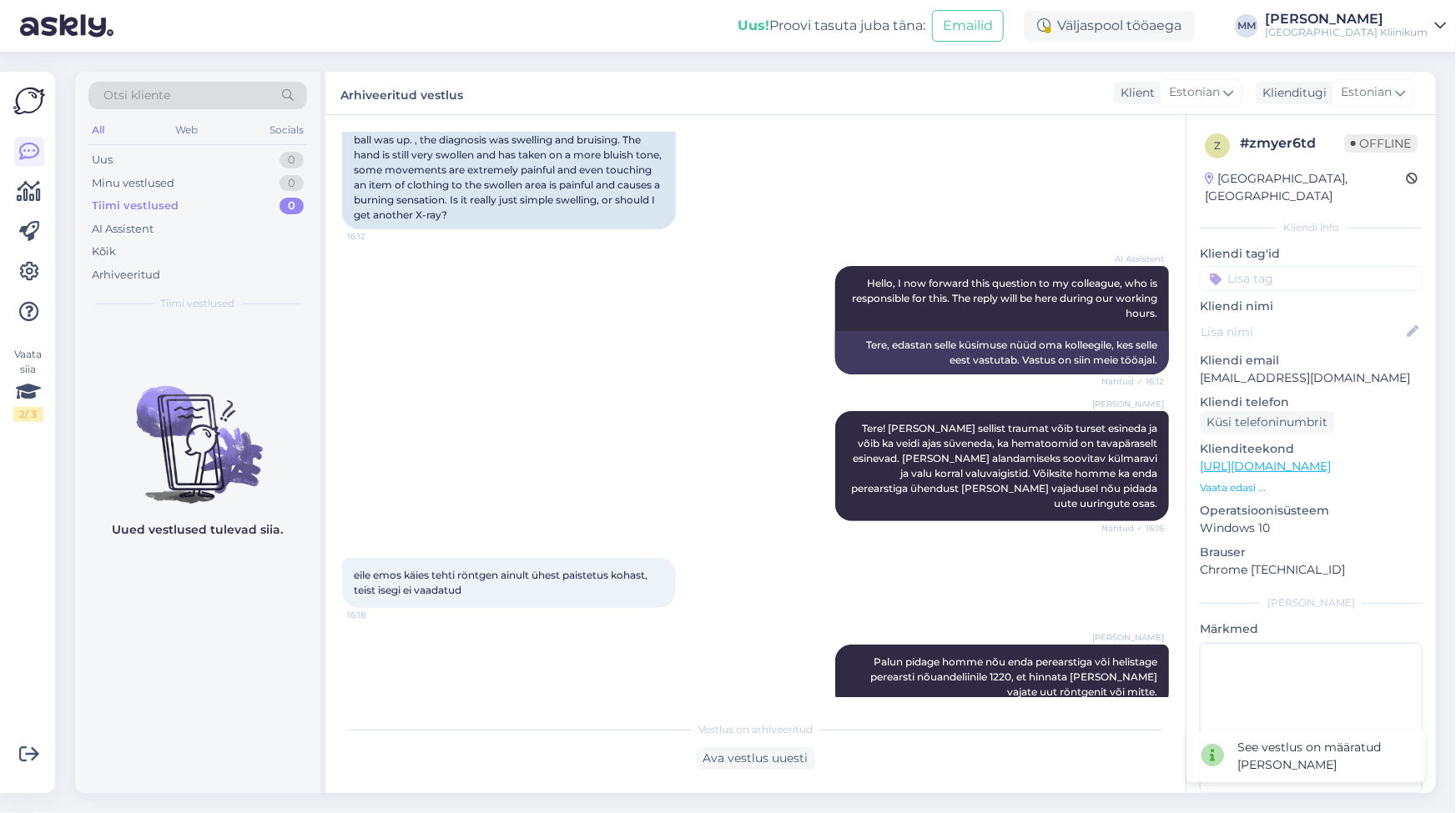
click at [561, 399] on div "[PERSON_NAME] Tere! [PERSON_NAME] sellist traumat võib turset esineda ja võib k…" at bounding box center [755, 467] width 827 height 147
